Goal: Transaction & Acquisition: Purchase product/service

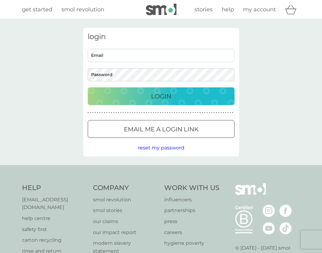
click at [171, 49] on input "Email" at bounding box center [161, 55] width 147 height 13
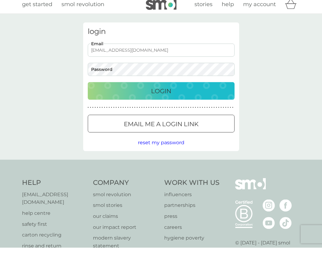
type input "sjhicks1981@outlook.com"
click at [167, 91] on p "Login" at bounding box center [161, 96] width 20 height 10
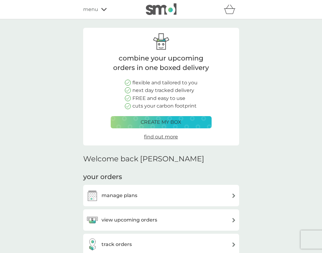
click at [205, 189] on div "manage plans" at bounding box center [161, 195] width 150 height 12
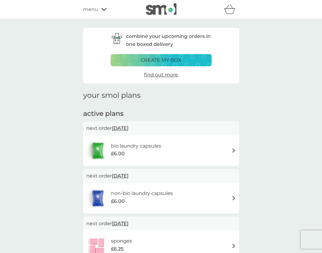
click at [228, 149] on div "bio laundry capsules £6.00" at bounding box center [161, 150] width 150 height 21
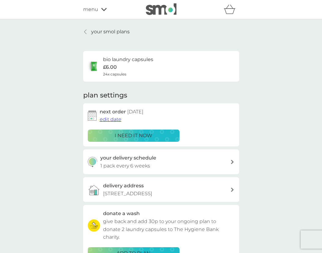
click at [226, 159] on div "your delivery schedule 1 pack every 6 weeks" at bounding box center [165, 162] width 130 height 16
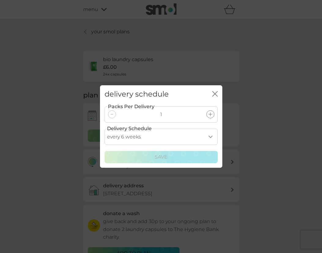
click at [210, 132] on select "every 1 week every 2 weeks every 3 weeks every 4 weeks every 5 weeks every 6 we…" at bounding box center [160, 137] width 113 height 16
select select "70"
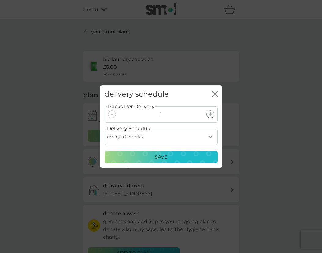
click at [167, 154] on p "Save" at bounding box center [161, 157] width 13 height 8
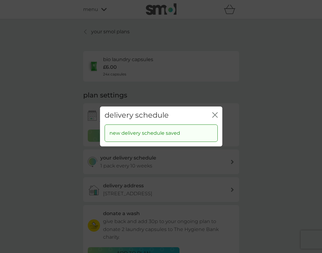
click at [212, 116] on icon "close" at bounding box center [214, 114] width 5 height 5
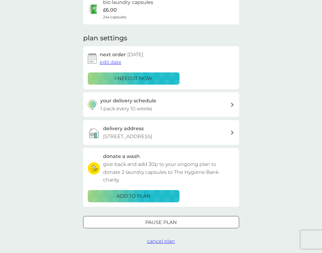
scroll to position [57, 0]
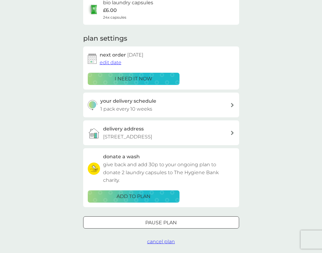
click at [166, 224] on div at bounding box center [161, 222] width 22 height 6
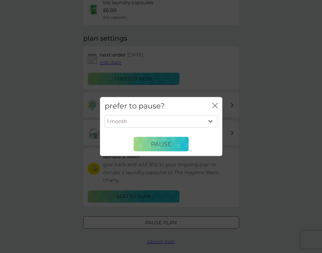
click at [171, 148] on span "Pause" at bounding box center [161, 143] width 21 height 7
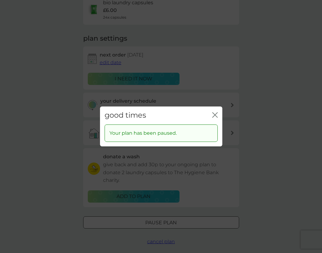
click at [216, 120] on div "good times close" at bounding box center [161, 115] width 122 height 18
click at [214, 118] on icon "close" at bounding box center [214, 114] width 5 height 5
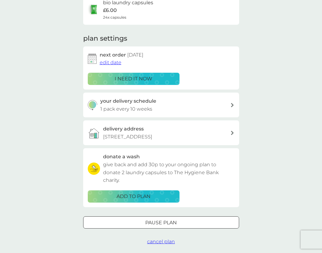
click at [174, 227] on p "Pause plan" at bounding box center [160, 223] width 31 height 8
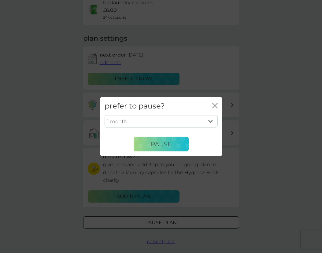
click at [210, 128] on select "1 month 2 months 3 months 4 months 5 months 6 months" at bounding box center [160, 121] width 113 height 13
select select "3"
click at [168, 150] on button "Pause" at bounding box center [160, 144] width 55 height 15
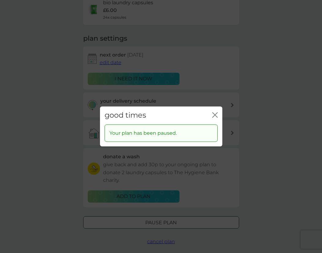
click at [215, 118] on icon "close" at bounding box center [214, 114] width 5 height 5
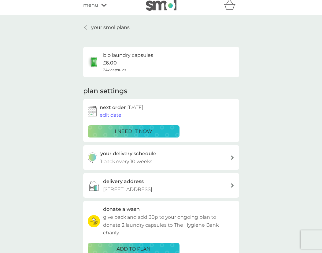
scroll to position [0, 0]
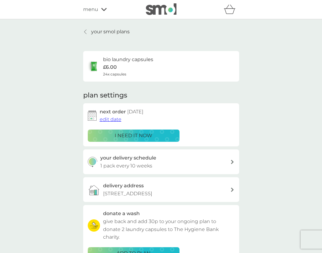
click at [92, 30] on p "your smol plans" at bounding box center [110, 32] width 38 height 8
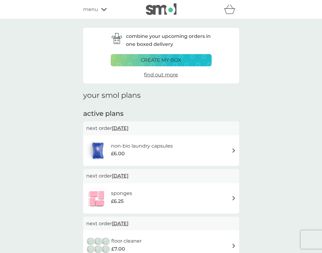
click at [200, 151] on div "non-bio laundry capsules £6.00" at bounding box center [161, 150] width 150 height 21
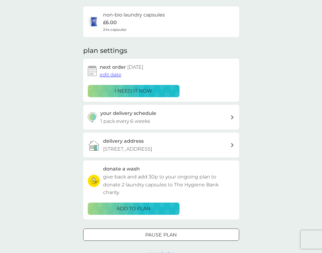
scroll to position [48, 0]
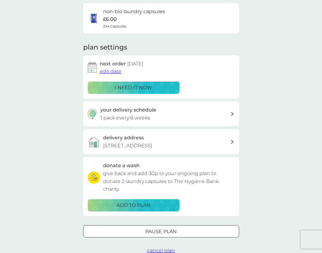
click at [227, 114] on div "your delivery schedule 1 pack every 6 weeks" at bounding box center [165, 114] width 130 height 16
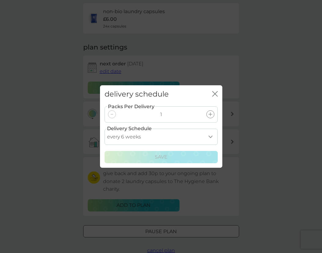
click at [207, 144] on select "every 1 week every 2 weeks every 3 weeks every 4 weeks every 5 weeks every 6 we…" at bounding box center [160, 137] width 113 height 16
select select "70"
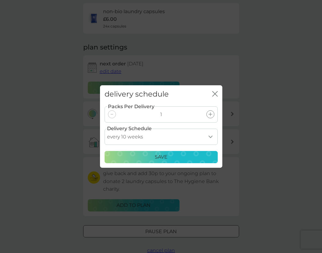
click at [182, 161] on div "Save" at bounding box center [160, 157] width 105 height 8
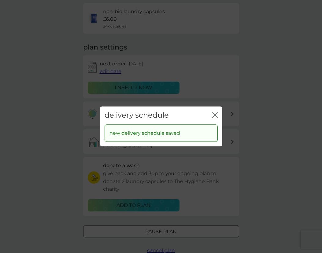
click at [214, 118] on icon "close" at bounding box center [214, 114] width 5 height 5
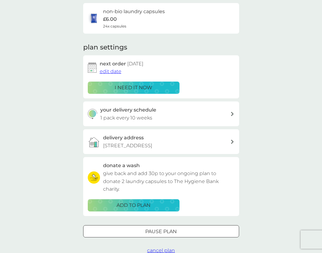
click at [185, 232] on div "Pause plan" at bounding box center [160, 232] width 155 height 8
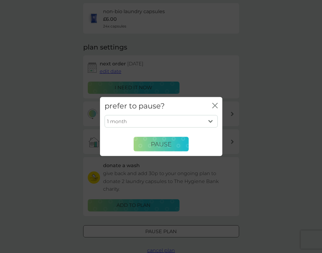
click at [208, 128] on select "1 month 2 months 3 months 4 months 5 months 6 months" at bounding box center [160, 121] width 113 height 13
select select "3"
click at [167, 148] on span "Pause" at bounding box center [161, 143] width 21 height 7
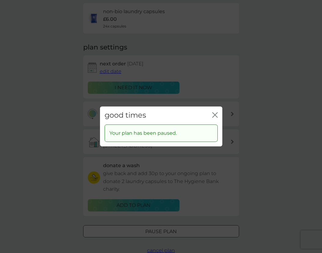
click at [218, 121] on div "good times close" at bounding box center [161, 115] width 122 height 18
click at [213, 117] on icon "close" at bounding box center [213, 114] width 2 height 5
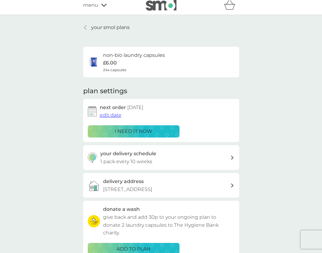
scroll to position [0, 0]
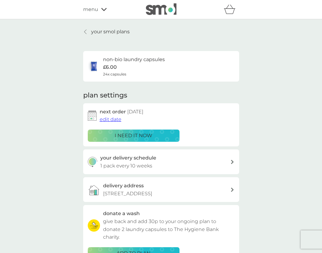
click at [105, 30] on p "your smol plans" at bounding box center [110, 32] width 38 height 8
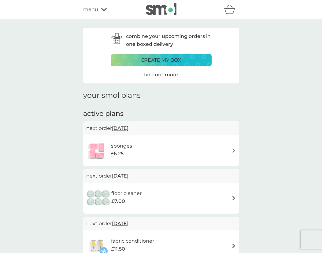
click at [229, 145] on div "sponges £6.25" at bounding box center [161, 150] width 150 height 21
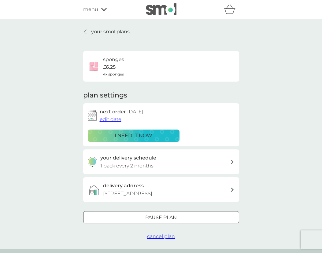
click at [163, 239] on span "cancel plan" at bounding box center [161, 236] width 28 height 6
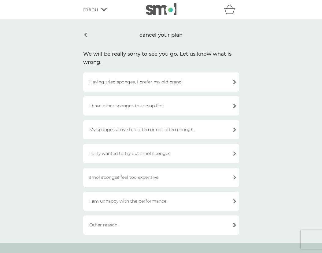
click at [207, 104] on div "I have other sponges to use up first" at bounding box center [161, 105] width 156 height 19
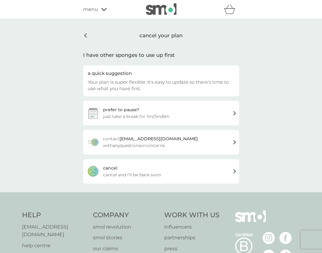
click at [226, 112] on div "prefer to pause? just take a break for 1m/3m/6m" at bounding box center [161, 113] width 156 height 24
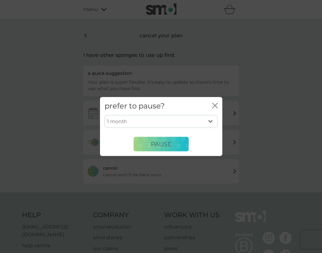
click at [209, 120] on select "1 month 3 months 6 months" at bounding box center [160, 121] width 113 height 13
select select "6"
click at [171, 143] on span "PAUSE" at bounding box center [161, 143] width 21 height 7
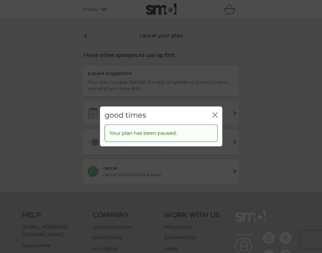
click at [213, 115] on icon "close" at bounding box center [214, 114] width 5 height 5
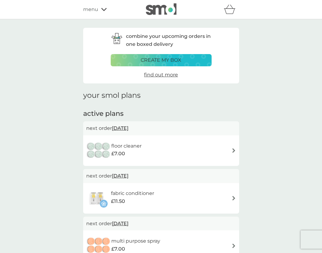
click at [229, 148] on div "floor cleaner £7.00" at bounding box center [161, 150] width 150 height 21
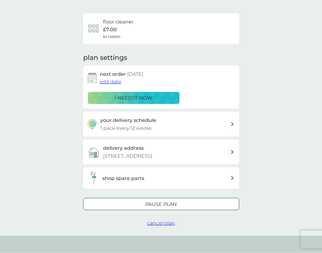
click at [166, 207] on div at bounding box center [161, 204] width 22 height 6
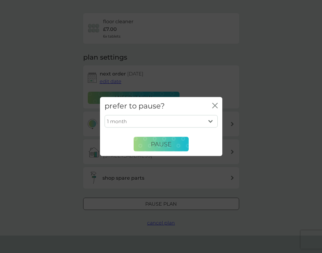
click at [210, 128] on select "1 month 2 months 3 months 4 months 5 months 6 months" at bounding box center [160, 121] width 113 height 13
select select "6"
click at [169, 148] on span "Pause" at bounding box center [161, 143] width 21 height 7
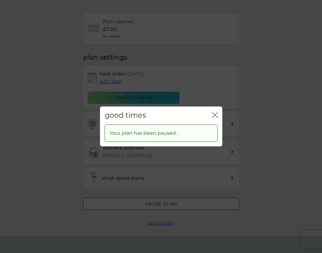
click at [214, 118] on icon "close" at bounding box center [214, 114] width 5 height 5
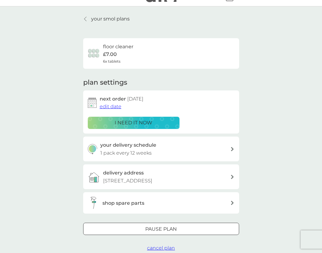
scroll to position [14, 0]
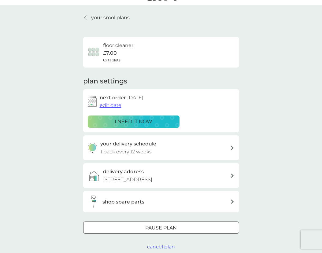
click at [101, 15] on p "your smol plans" at bounding box center [110, 18] width 38 height 8
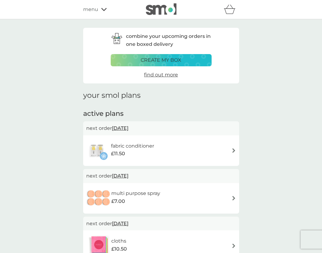
click at [168, 148] on div "fabric conditioner £11.50" at bounding box center [161, 150] width 150 height 21
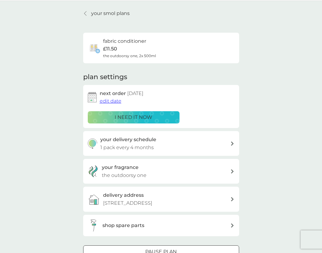
scroll to position [24, 0]
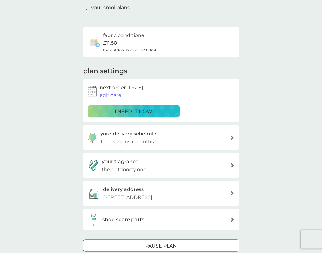
click at [166, 249] on div at bounding box center [161, 246] width 22 height 6
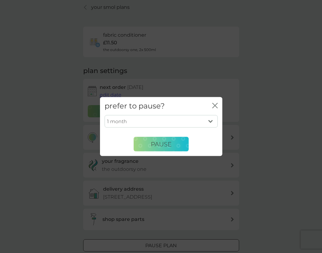
click at [175, 151] on button "Pause" at bounding box center [160, 144] width 55 height 15
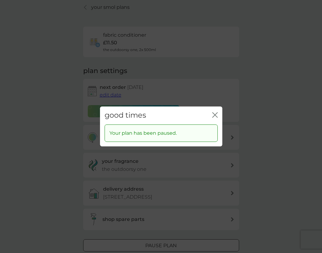
click at [213, 118] on icon "close" at bounding box center [214, 114] width 5 height 5
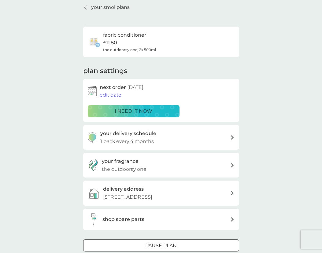
click at [93, 9] on p "your smol plans" at bounding box center [110, 7] width 38 height 8
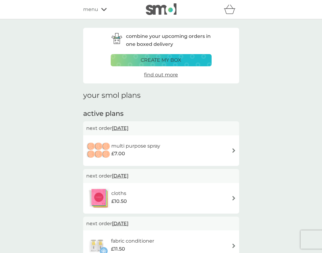
click at [218, 150] on div "multi purpose spray £7.00" at bounding box center [161, 150] width 150 height 21
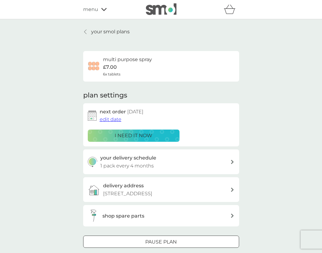
click at [229, 158] on div "your delivery schedule 1 pack every 4 months" at bounding box center [165, 162] width 130 height 16
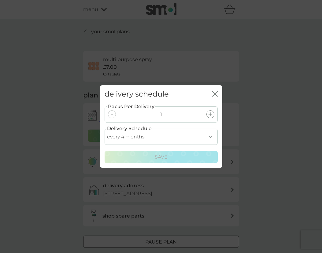
click at [210, 145] on select "every 1 month every 2 months every 3 months every 4 months every 5 months every…" at bounding box center [160, 137] width 113 height 16
select select "5"
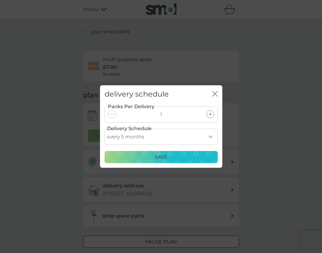
click at [171, 161] on div "Save" at bounding box center [160, 157] width 105 height 8
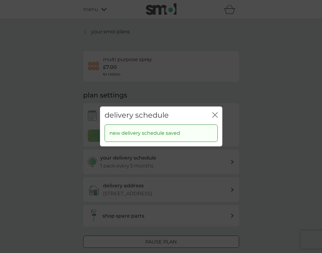
click at [212, 117] on icon "close" at bounding box center [213, 114] width 2 height 5
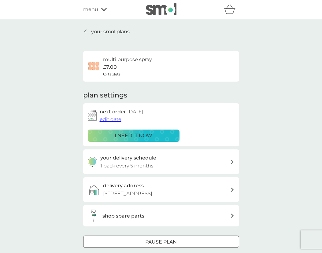
click at [115, 33] on p "your smol plans" at bounding box center [110, 32] width 38 height 8
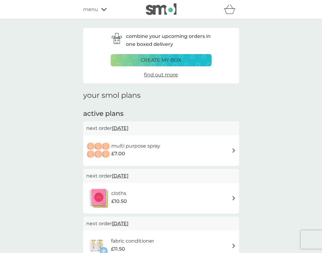
click at [207, 199] on div "cloths £10.50" at bounding box center [161, 198] width 150 height 21
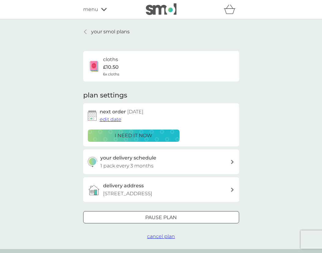
click at [109, 116] on span "edit date" at bounding box center [111, 119] width 22 height 6
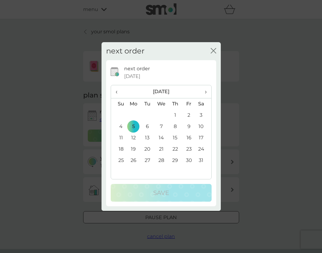
click at [114, 98] on th "‹" at bounding box center [119, 91] width 16 height 13
click at [133, 121] on td "1" at bounding box center [133, 115] width 14 height 11
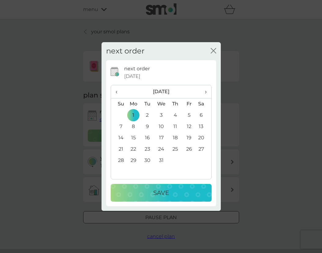
click at [164, 198] on p "Save" at bounding box center [161, 193] width 16 height 10
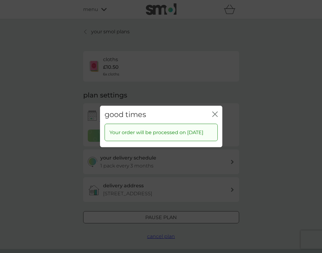
click at [214, 117] on icon "close" at bounding box center [214, 113] width 5 height 5
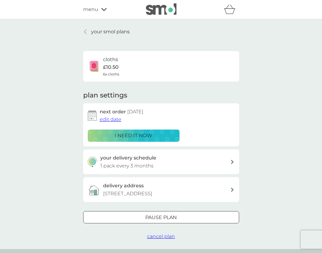
click at [111, 116] on span "edit date" at bounding box center [111, 119] width 22 height 6
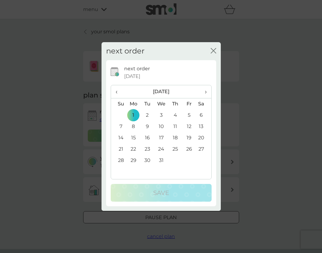
click at [118, 98] on span "‹" at bounding box center [118, 91] width 6 height 13
click at [133, 132] on td "3" at bounding box center [133, 126] width 14 height 11
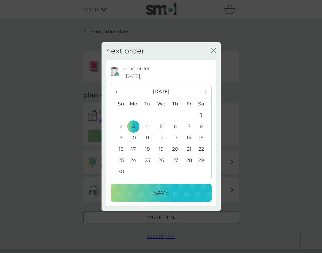
click at [168, 198] on p "Save" at bounding box center [161, 193] width 16 height 10
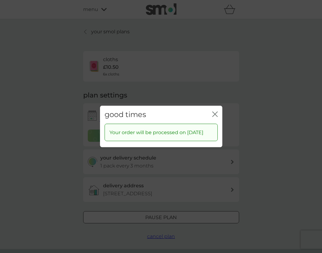
click at [213, 117] on icon "close" at bounding box center [214, 113] width 5 height 5
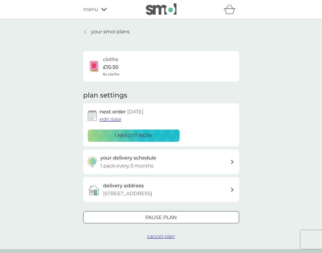
click at [103, 29] on p "your smol plans" at bounding box center [110, 32] width 38 height 8
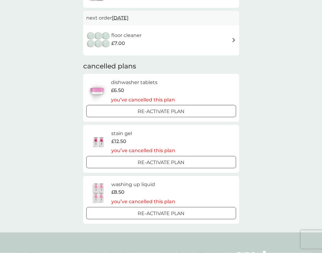
scroll to position [396, 0]
click at [161, 211] on div at bounding box center [161, 213] width 4 height 4
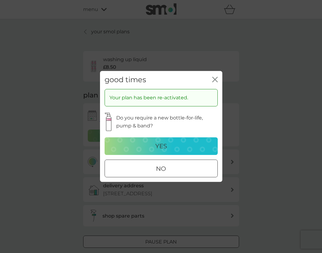
click at [166, 174] on p "no" at bounding box center [161, 169] width 10 height 10
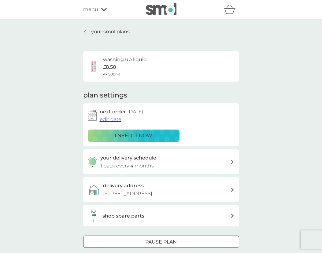
click at [100, 33] on p "your smol plans" at bounding box center [110, 32] width 38 height 8
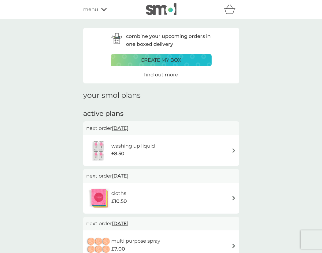
click at [124, 173] on span "3 Nov 2025" at bounding box center [120, 176] width 16 height 12
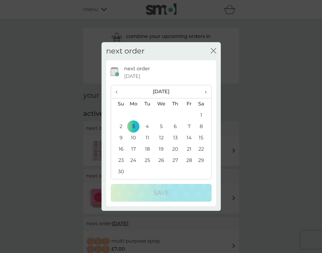
click at [116, 92] on span "‹" at bounding box center [118, 91] width 6 height 13
click at [187, 124] on td "10" at bounding box center [189, 126] width 14 height 11
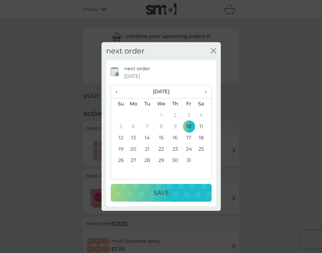
click at [171, 187] on button "Save" at bounding box center [161, 193] width 101 height 18
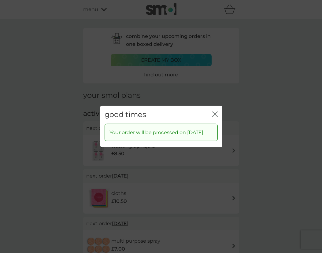
click at [212, 111] on icon "close" at bounding box center [214, 113] width 5 height 5
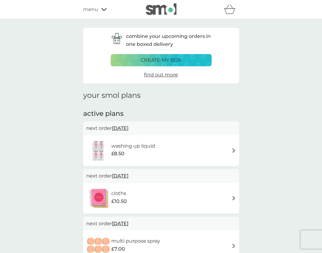
click at [164, 74] on span "find out more" at bounding box center [161, 75] width 34 height 6
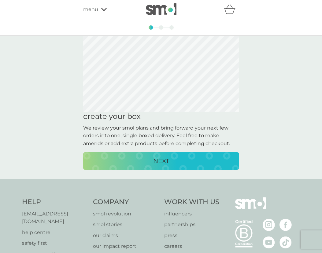
click at [175, 161] on div "NEXT" at bounding box center [161, 161] width 144 height 10
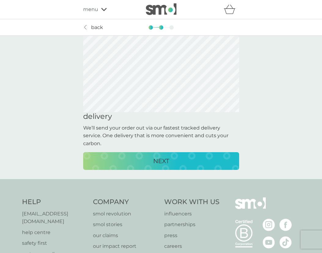
click at [164, 154] on button "NEXT" at bounding box center [161, 161] width 156 height 18
click at [175, 153] on button "CREATE MY BOX" at bounding box center [161, 161] width 156 height 18
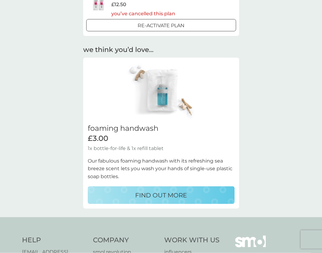
scroll to position [517, 0]
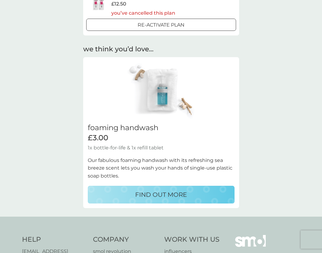
click at [173, 190] on p "FIND OUT MORE" at bounding box center [161, 195] width 52 height 10
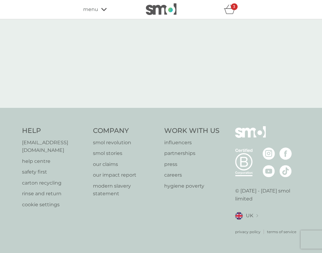
select select "119"
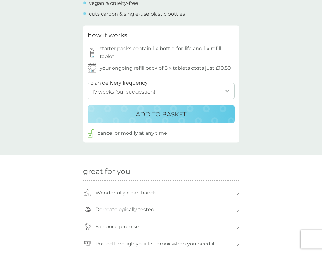
scroll to position [302, 0]
click at [183, 113] on p "ADD TO BASKET" at bounding box center [161, 114] width 50 height 10
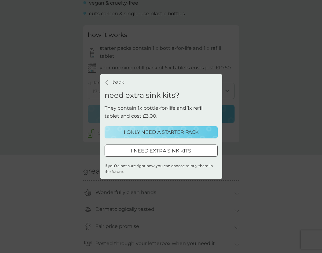
click at [181, 126] on button "I ONLY NEED A STARTER PACK" at bounding box center [160, 132] width 113 height 12
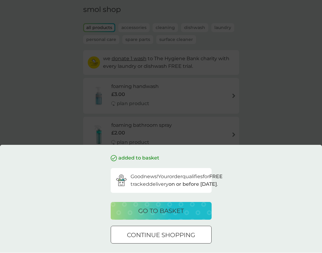
scroll to position [23, 0]
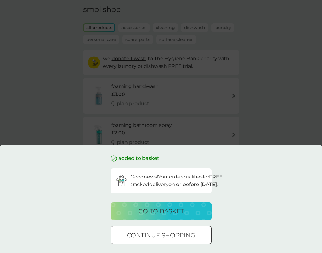
click at [176, 209] on p "go to basket" at bounding box center [161, 211] width 46 height 10
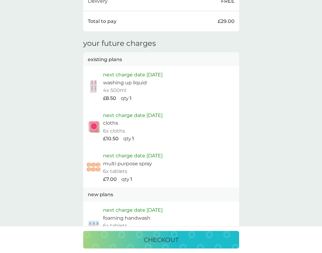
scroll to position [343, 0]
click at [185, 245] on div "checkout" at bounding box center [161, 240] width 144 height 10
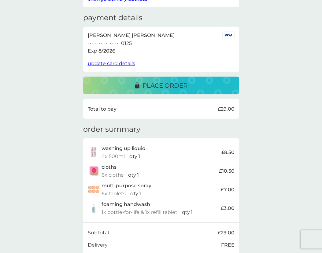
scroll to position [97, 0]
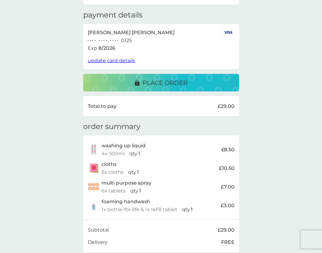
click at [176, 78] on p "place order" at bounding box center [164, 83] width 45 height 10
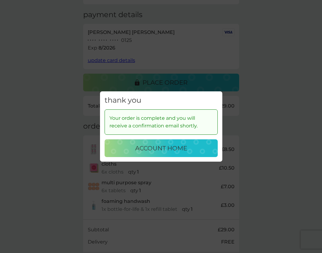
click at [178, 153] on p "account home" at bounding box center [161, 148] width 52 height 10
